Goal: Transaction & Acquisition: Purchase product/service

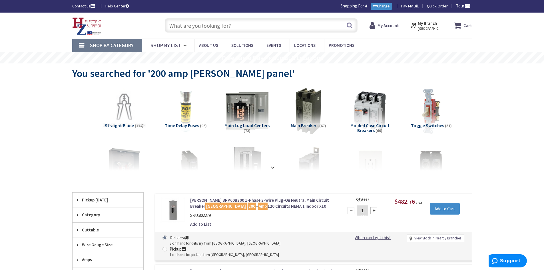
click at [249, 25] on input "text" at bounding box center [261, 25] width 193 height 14
click at [173, 23] on input "text" at bounding box center [261, 25] width 193 height 14
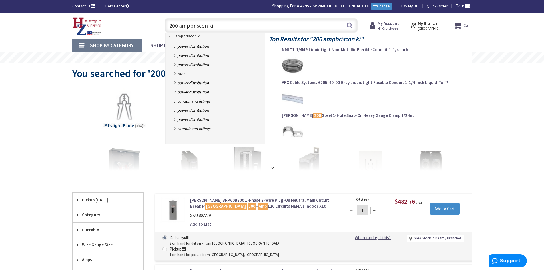
type input "200 ampbriscon kit"
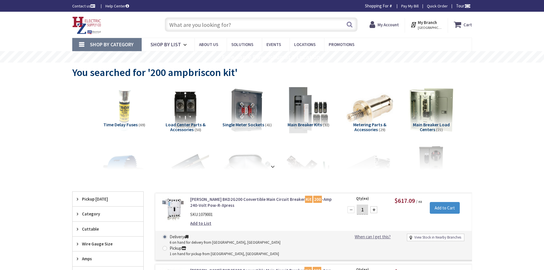
click at [207, 22] on input "text" at bounding box center [261, 24] width 193 height 14
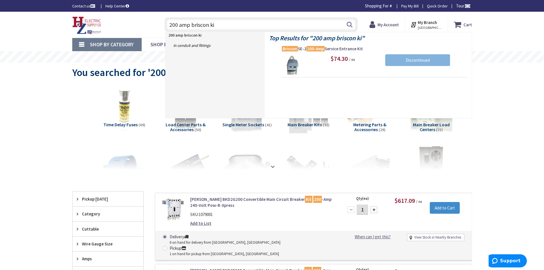
type input "200 amp briscon kit"
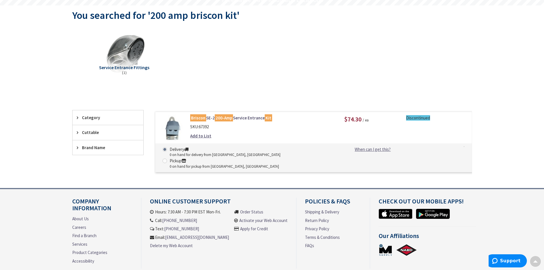
scroll to position [76, 0]
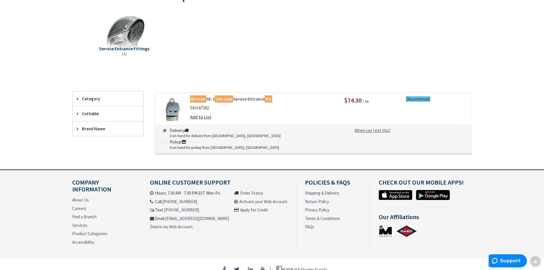
click at [200, 98] on mark "Briscon" at bounding box center [198, 98] width 16 height 7
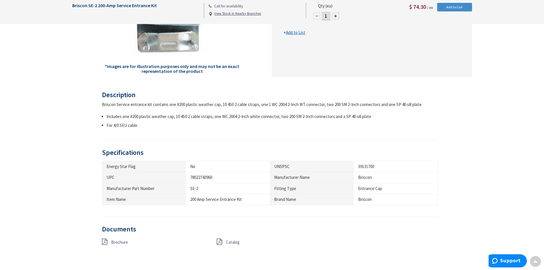
scroll to position [172, 0]
